Goal: Find specific page/section: Find specific page/section

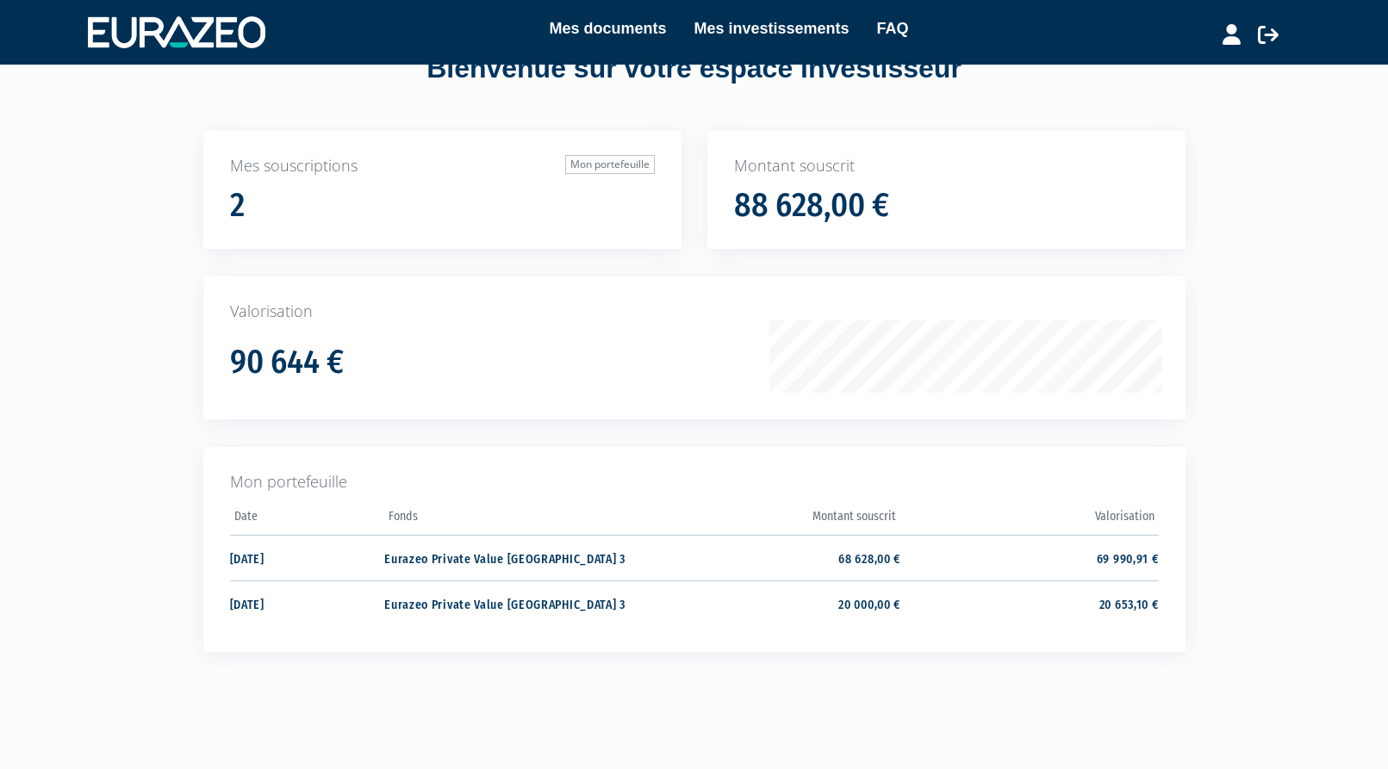
scroll to position [88, 0]
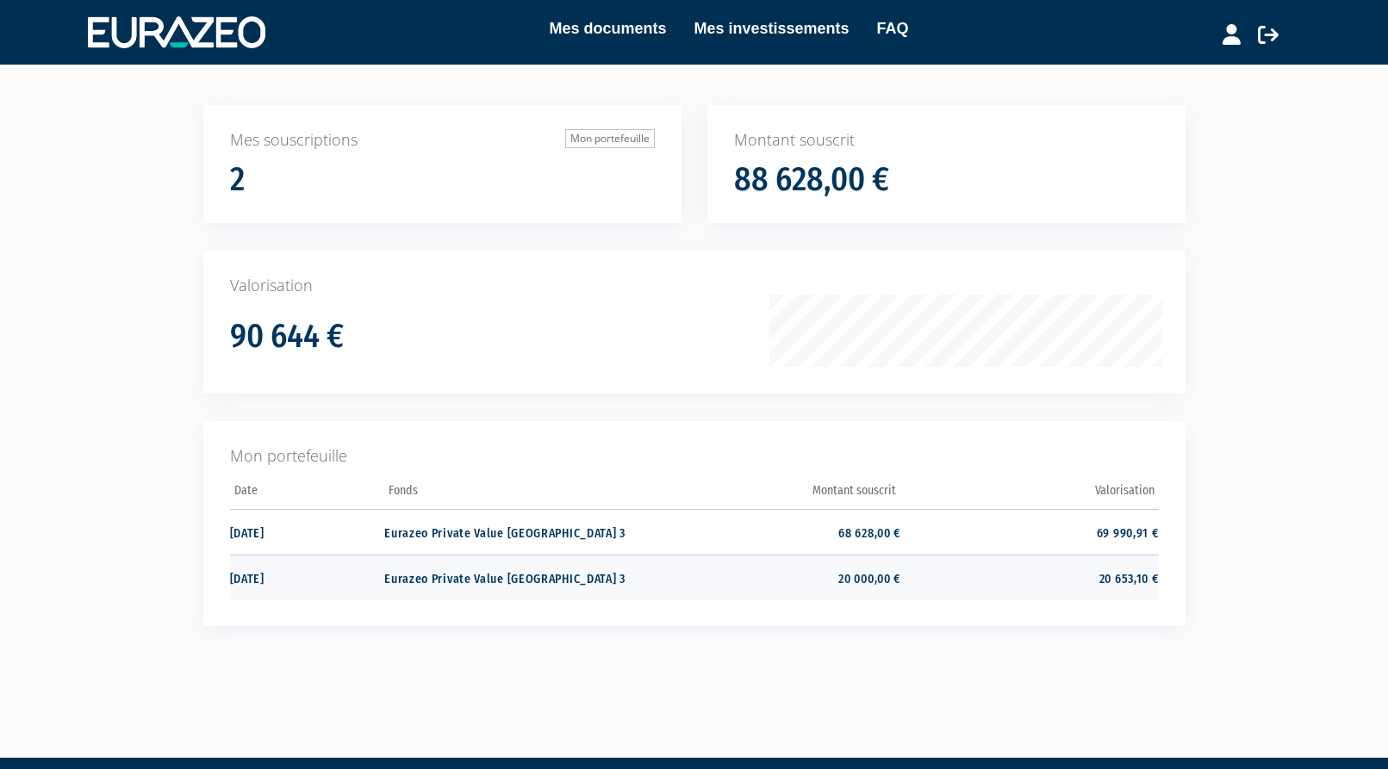
click at [442, 580] on td "Eurazeo Private Value [GEOGRAPHIC_DATA] 3" at bounding box center [513, 578] width 258 height 46
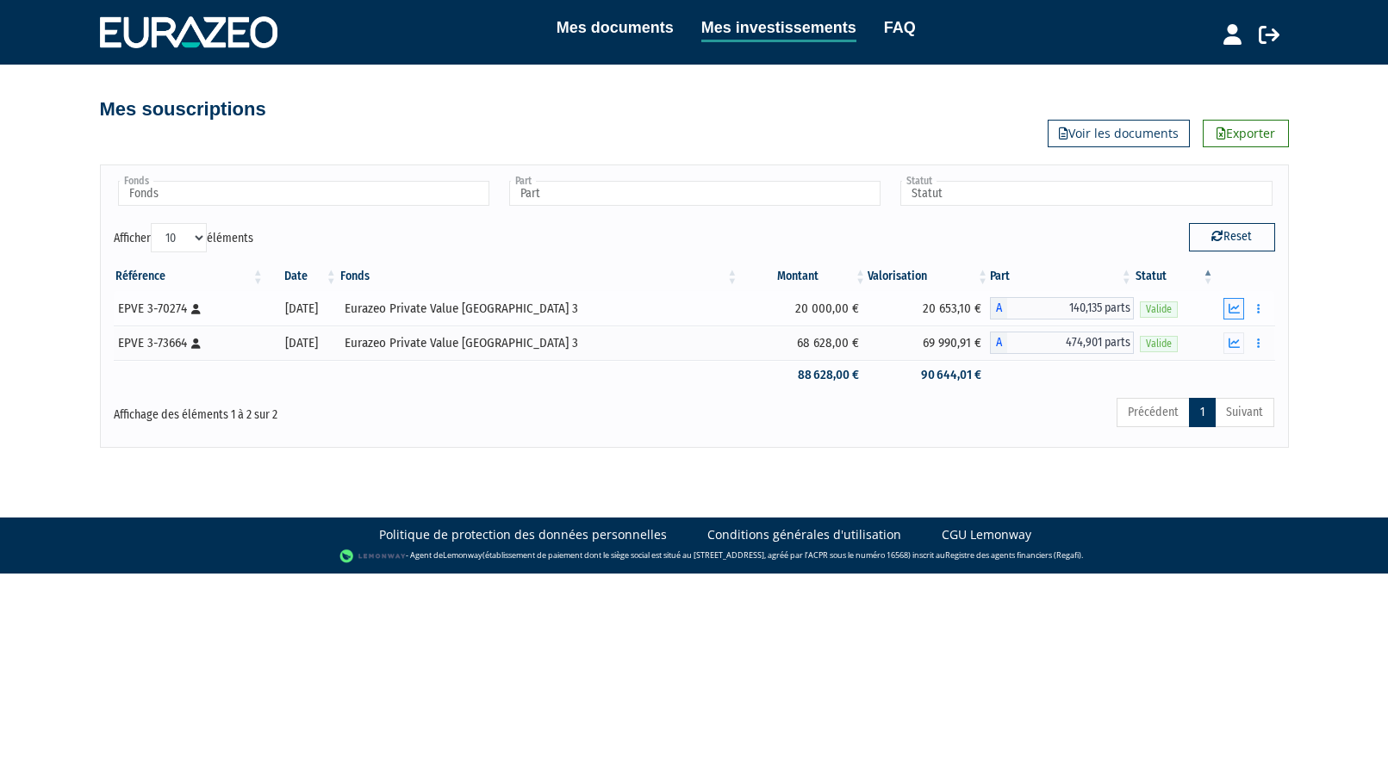
click at [1243, 310] on button "button" at bounding box center [1233, 309] width 21 height 22
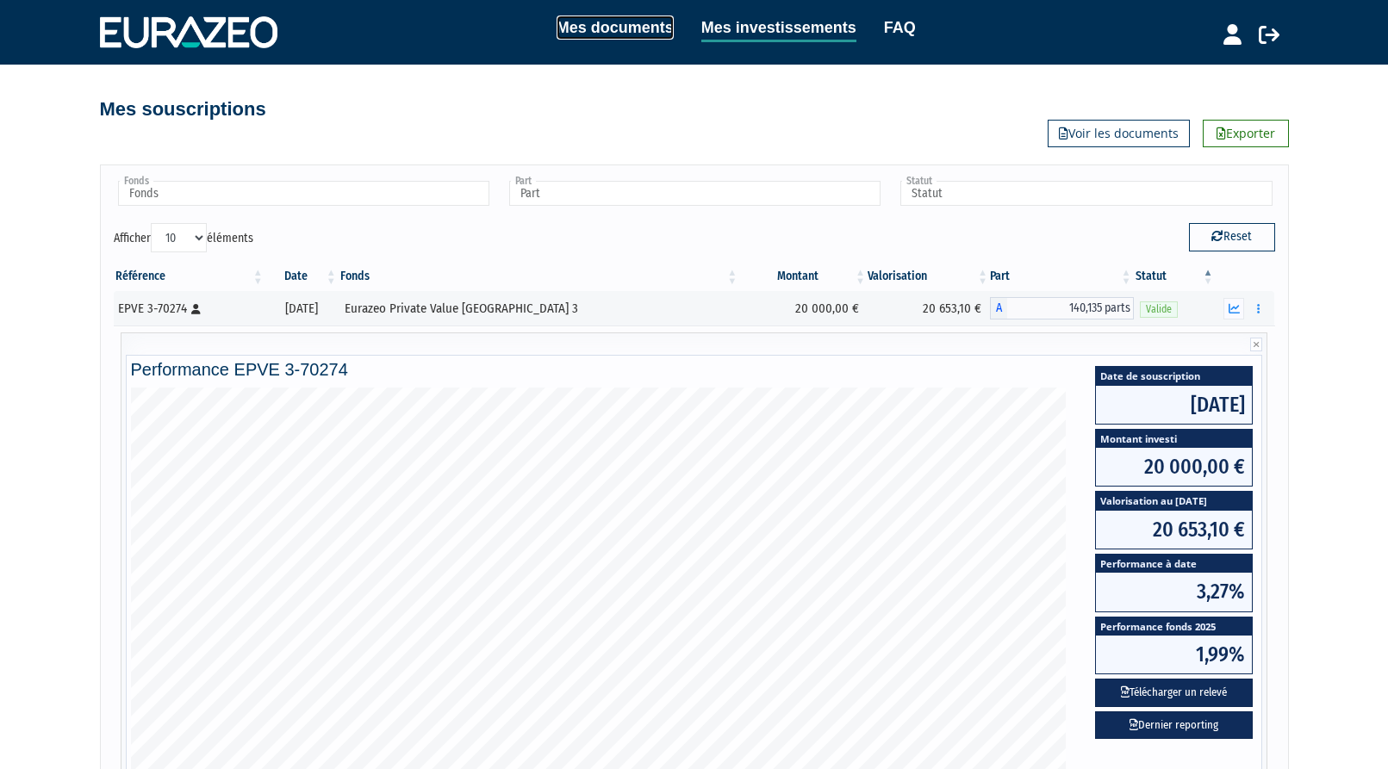
click at [619, 32] on link "Mes documents" at bounding box center [615, 28] width 117 height 24
